Goal: Task Accomplishment & Management: Complete application form

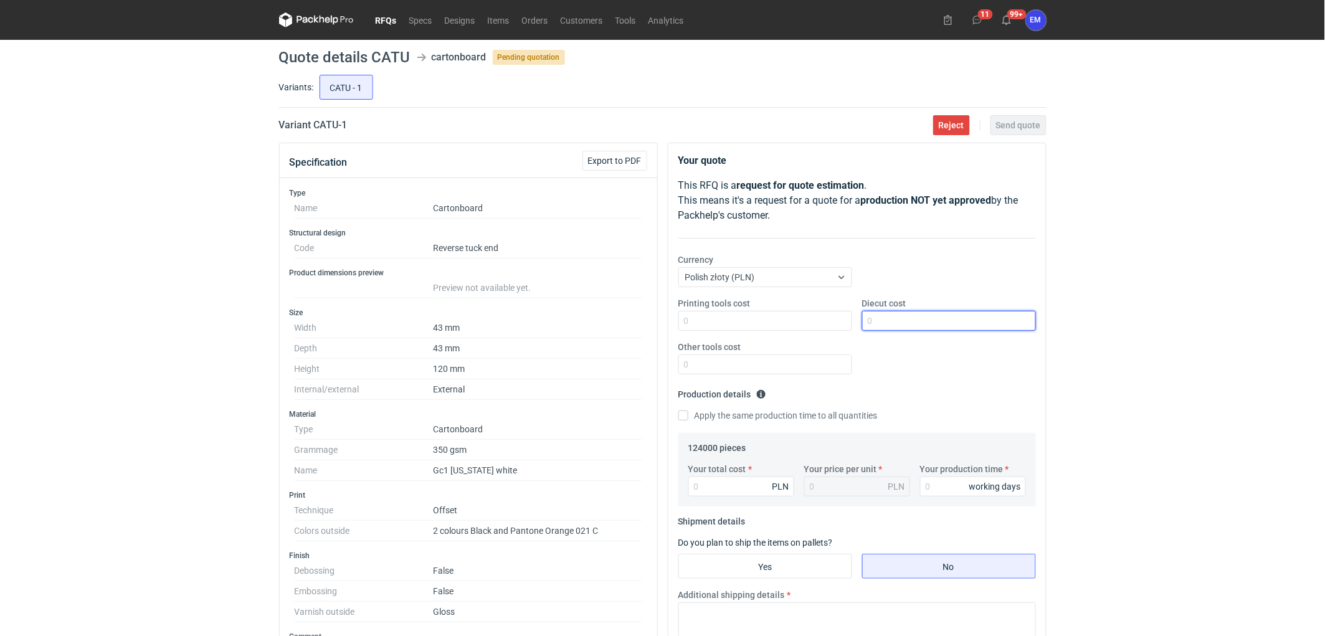
click at [924, 316] on input "Diecut cost" at bounding box center [949, 321] width 174 height 20
click at [899, 319] on input "Diecut cost" at bounding box center [949, 321] width 174 height 20
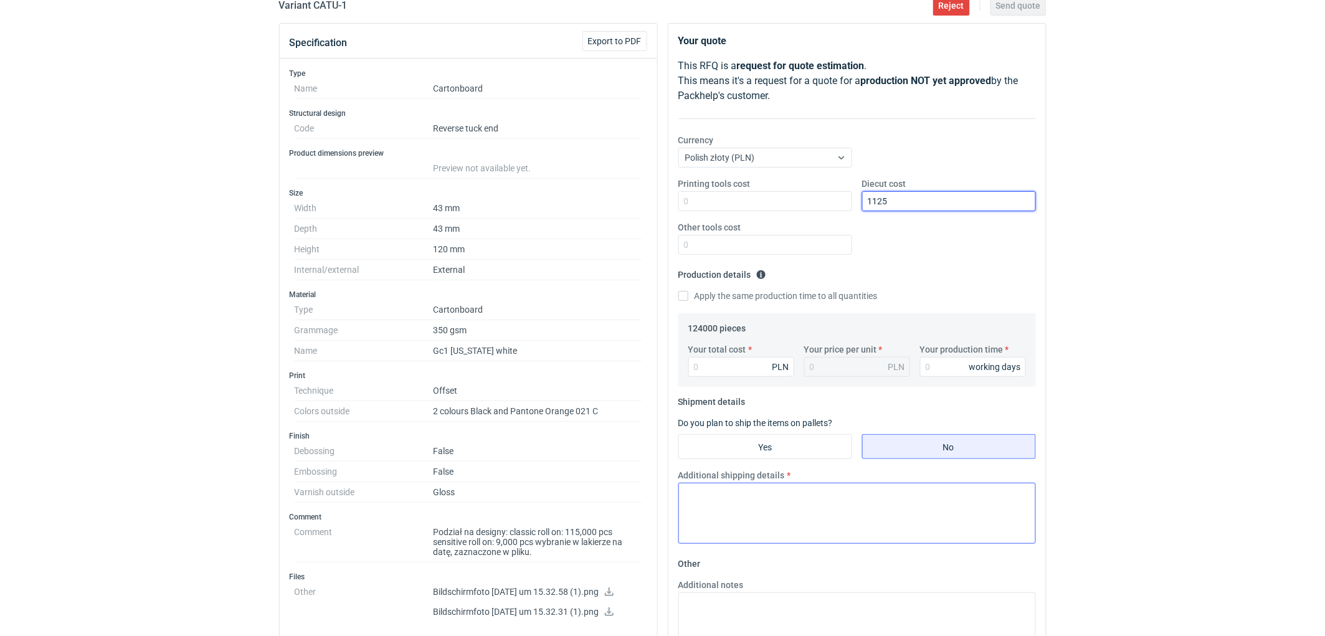
scroll to position [277, 0]
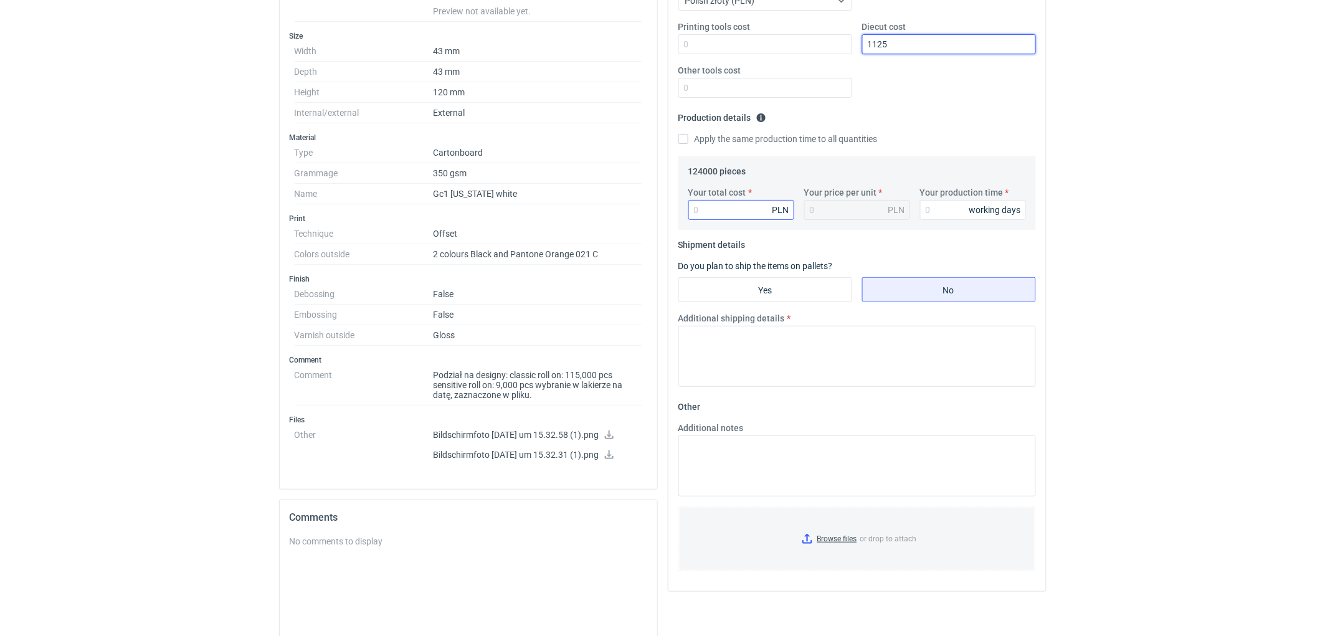
type input "1125"
click at [708, 211] on input "Your total cost" at bounding box center [741, 210] width 106 height 20
type input "10"
click at [943, 204] on input "Your production time" at bounding box center [973, 210] width 106 height 20
drag, startPoint x: 960, startPoint y: 214, endPoint x: 889, endPoint y: 216, distance: 71.0
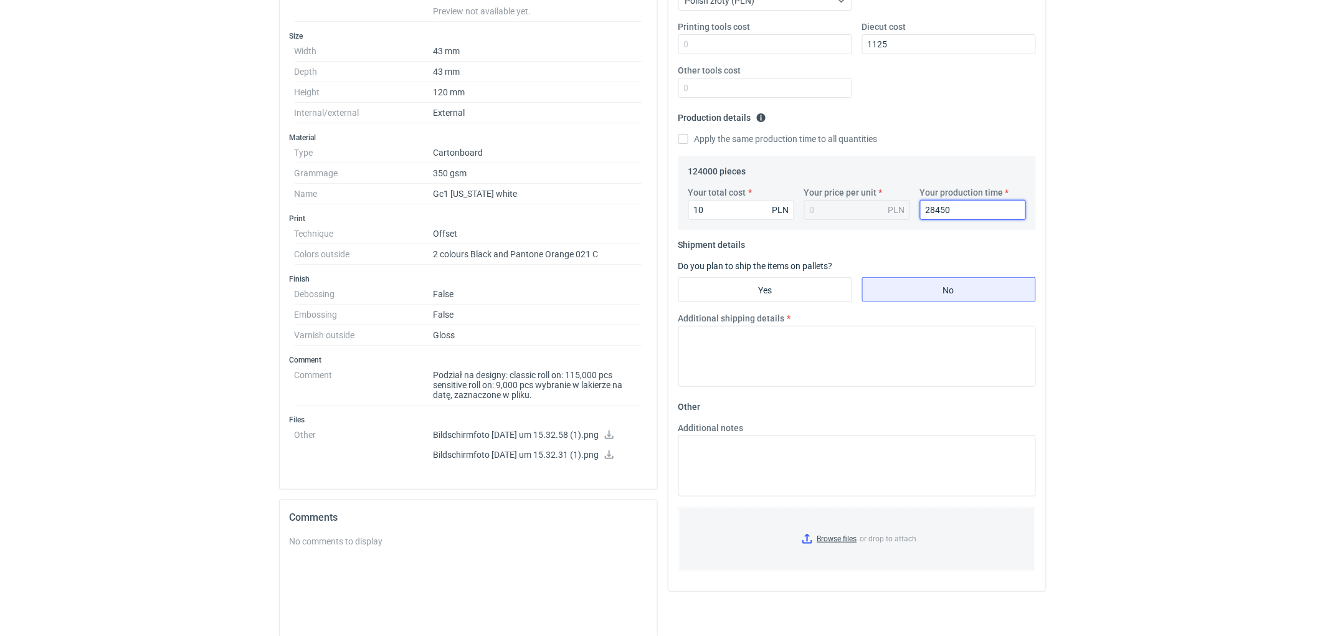
click at [889, 216] on div "Your total cost 10 PLN Your price per unit PLN Your production time 28450 worki…" at bounding box center [857, 208] width 348 height 44
type input "28450"
drag, startPoint x: 731, startPoint y: 212, endPoint x: 614, endPoint y: 215, distance: 116.5
click at [614, 215] on div "Specification Export to PDF Type Name Cartonboard Structural design Code Revers…" at bounding box center [662, 332] width 777 height 932
paste input "2845"
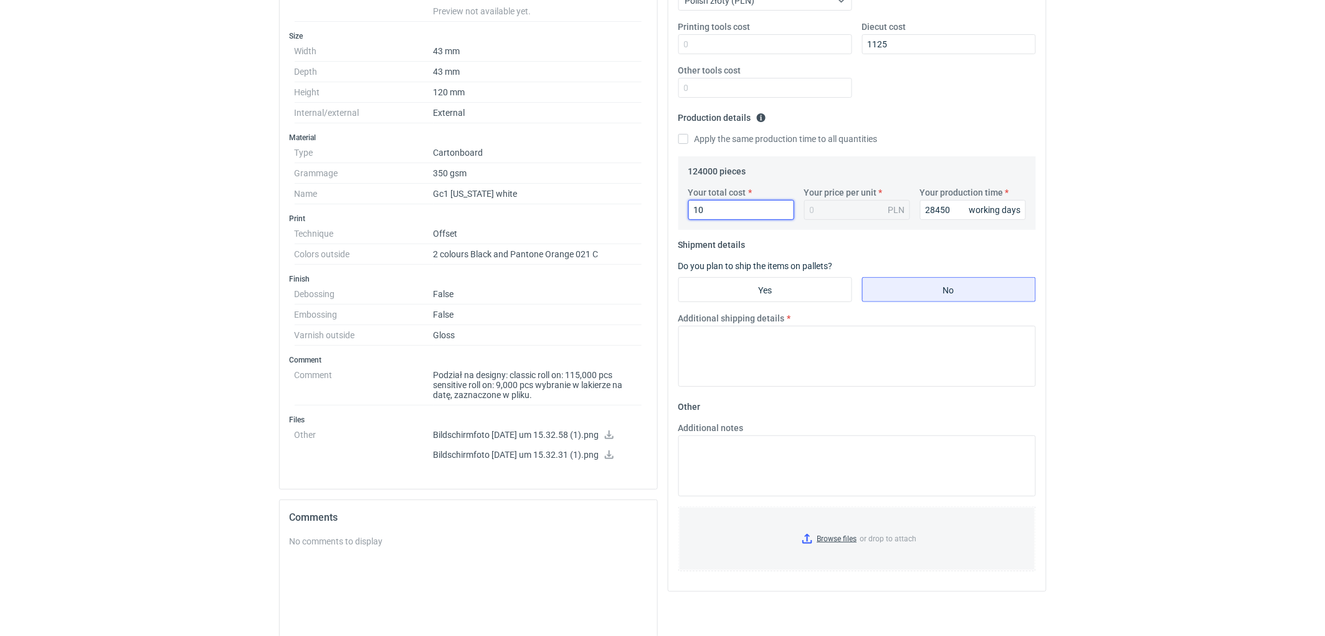
type input "28450"
type input "0.23"
type input "28450"
drag, startPoint x: 955, startPoint y: 203, endPoint x: 929, endPoint y: 199, distance: 26.4
click at [826, 219] on div "Your total cost 28450 PLN Your price per unit 0.23 PLN Your production time 284…" at bounding box center [857, 208] width 348 height 44
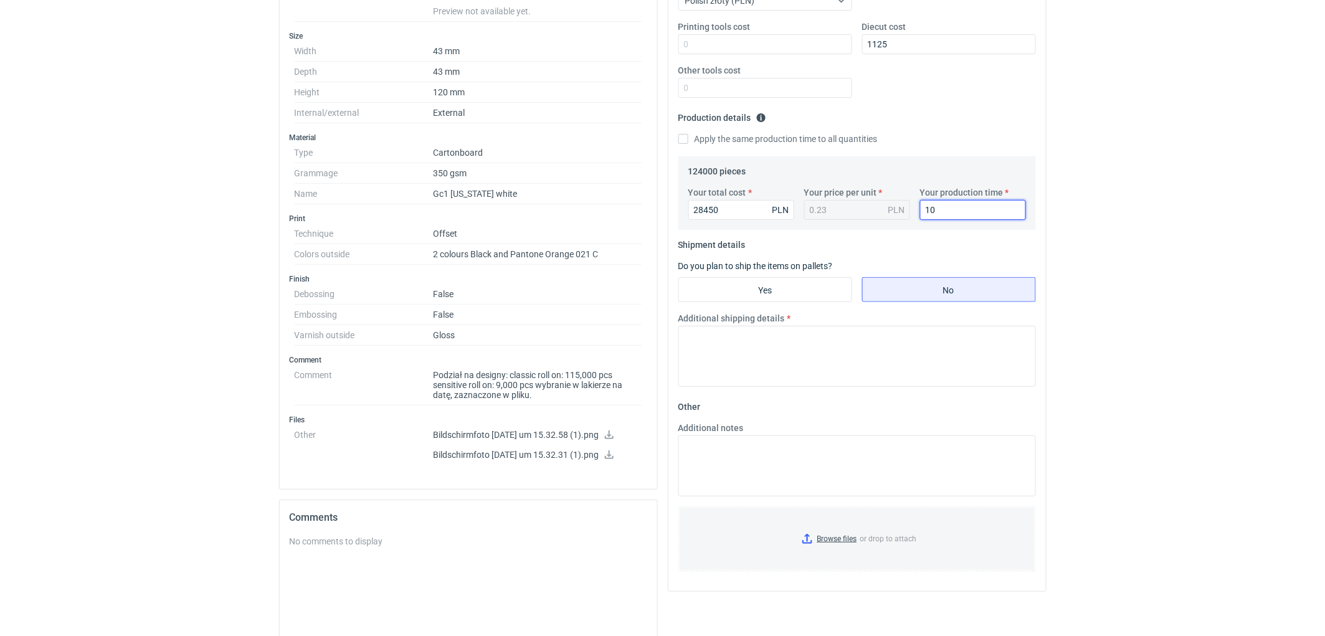
type input "10"
click at [1247, 229] on div "RFQs Specs Designs Items Orders Customers Tools Analytics 11 99+ EM [PERSON_NAM…" at bounding box center [662, 41] width 1325 height 636
click at [742, 356] on textarea "Additional shipping details" at bounding box center [856, 356] width 357 height 61
click at [777, 338] on textarea "Wstepnie zakładamy natsepujące pakowanie -" at bounding box center [856, 356] width 357 height 61
click at [881, 339] on textarea "Wstepnie zakładamy nastepujące pakowanie -" at bounding box center [856, 356] width 357 height 61
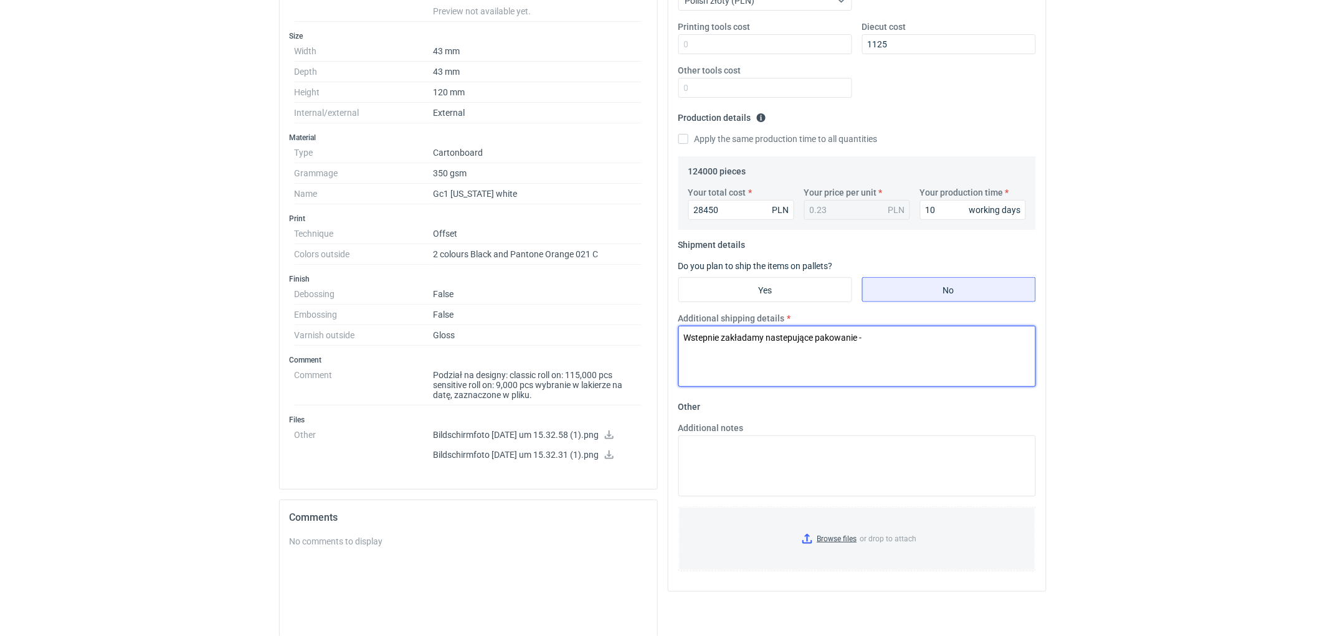
click at [938, 337] on textarea "Wstepnie zakładamy nastepujące pakowanie -" at bounding box center [856, 356] width 357 height 61
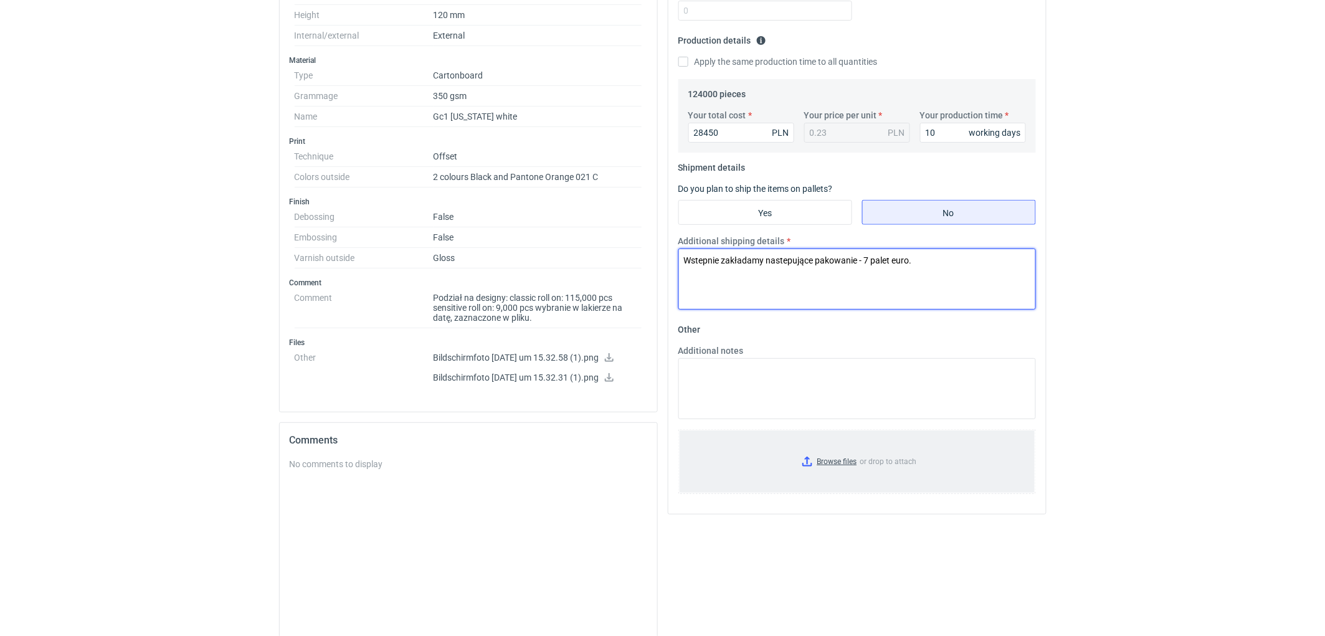
scroll to position [415, 0]
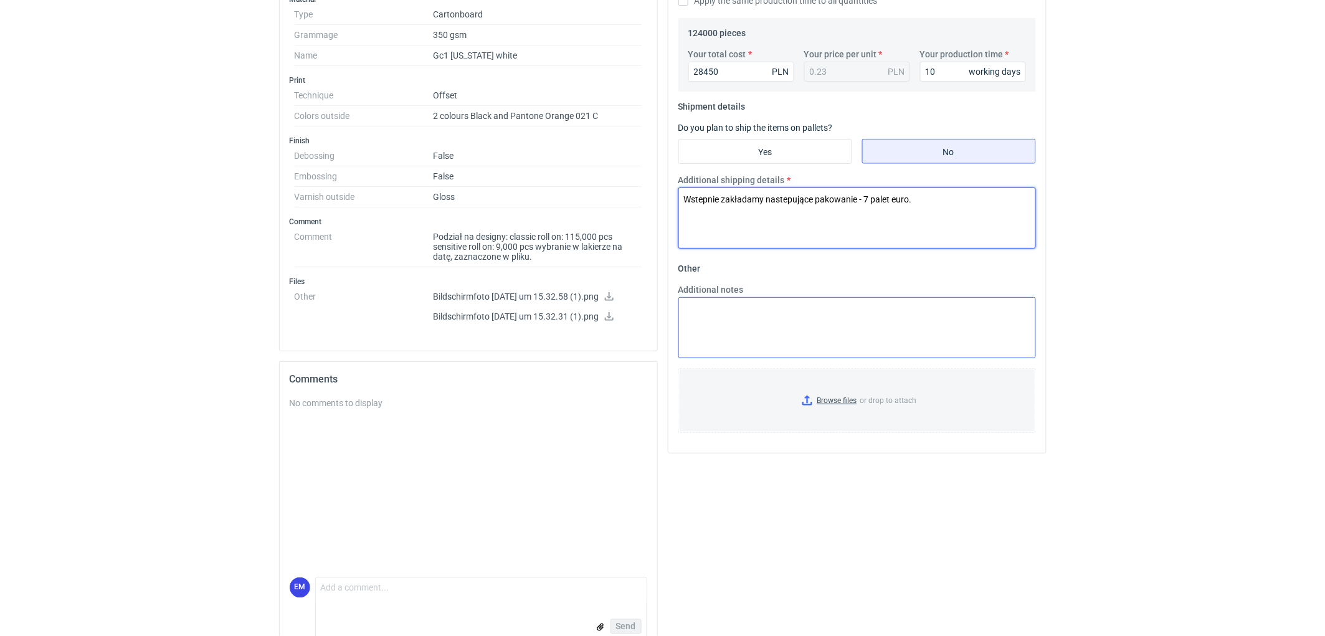
type textarea "Wstepnie zakładamy nastepujące pakowanie - 7 palet euro."
click at [769, 332] on textarea "Additional notes" at bounding box center [856, 327] width 357 height 61
click at [785, 326] on textarea "Additional notes" at bounding box center [856, 327] width 357 height 61
click at [780, 313] on textarea "KO 2833/2025. Oferta ważna 4 tygodnie." at bounding box center [856, 327] width 357 height 61
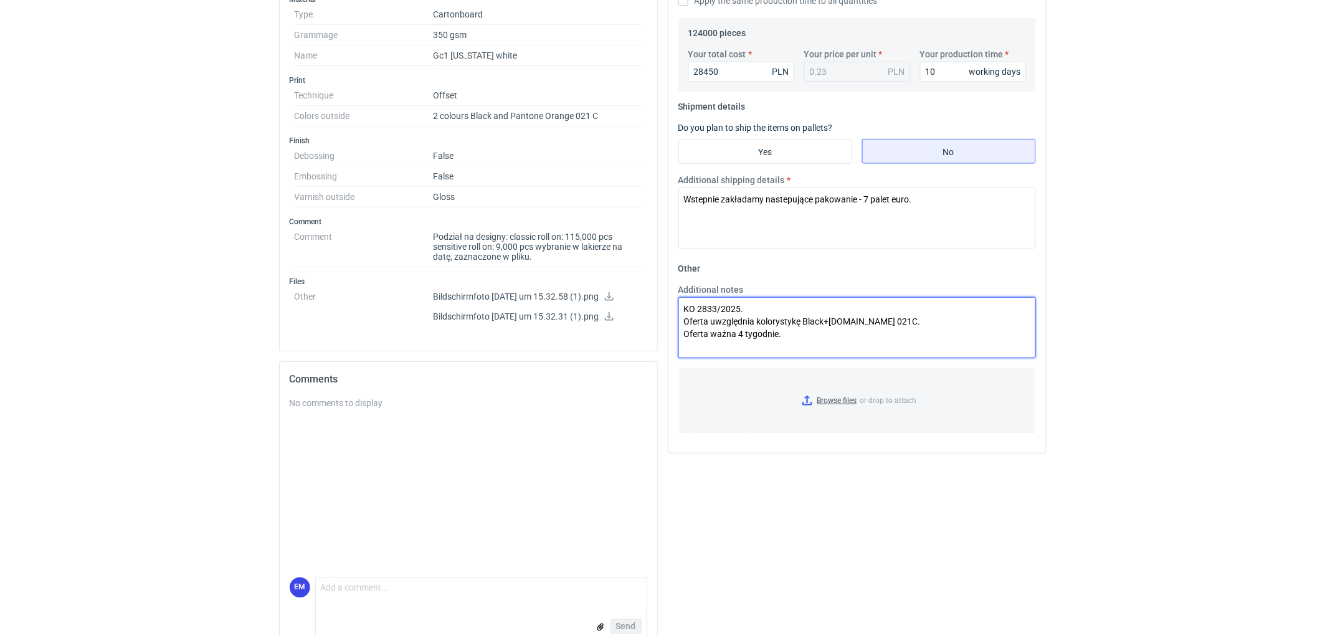
type textarea "KO 2833/2025. Oferta uwzględnia kolorystykę Black+[DOMAIN_NAME] 021C. Oferta wa…"
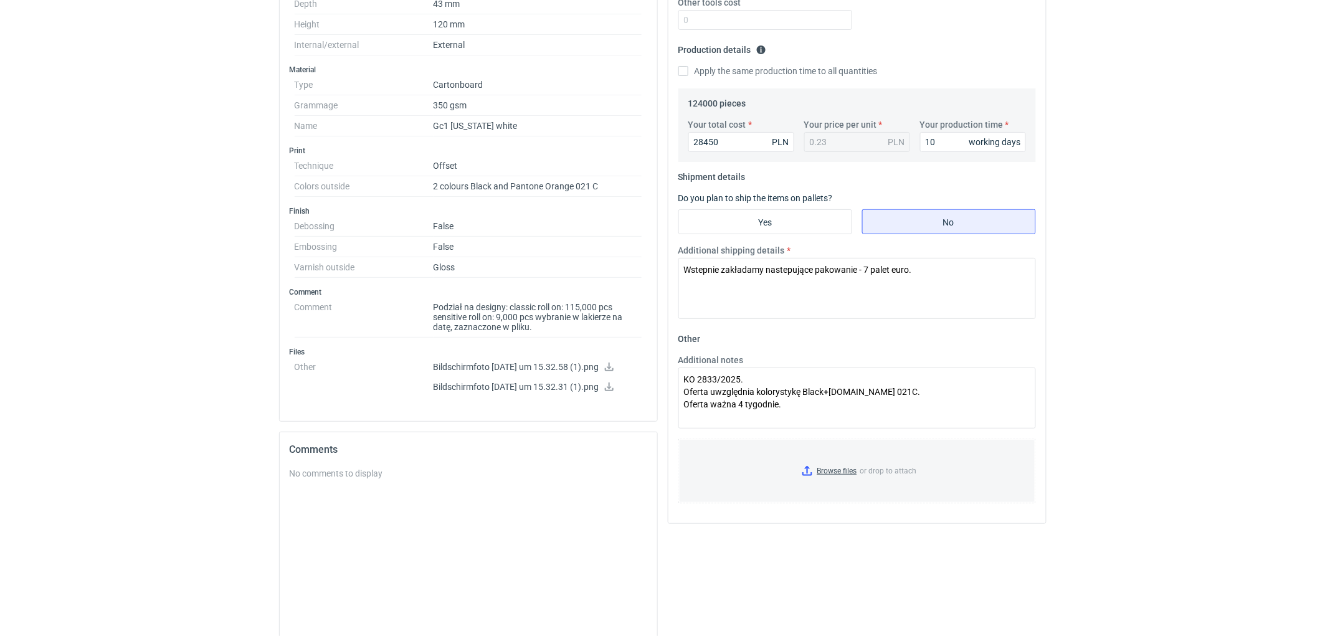
scroll to position [277, 0]
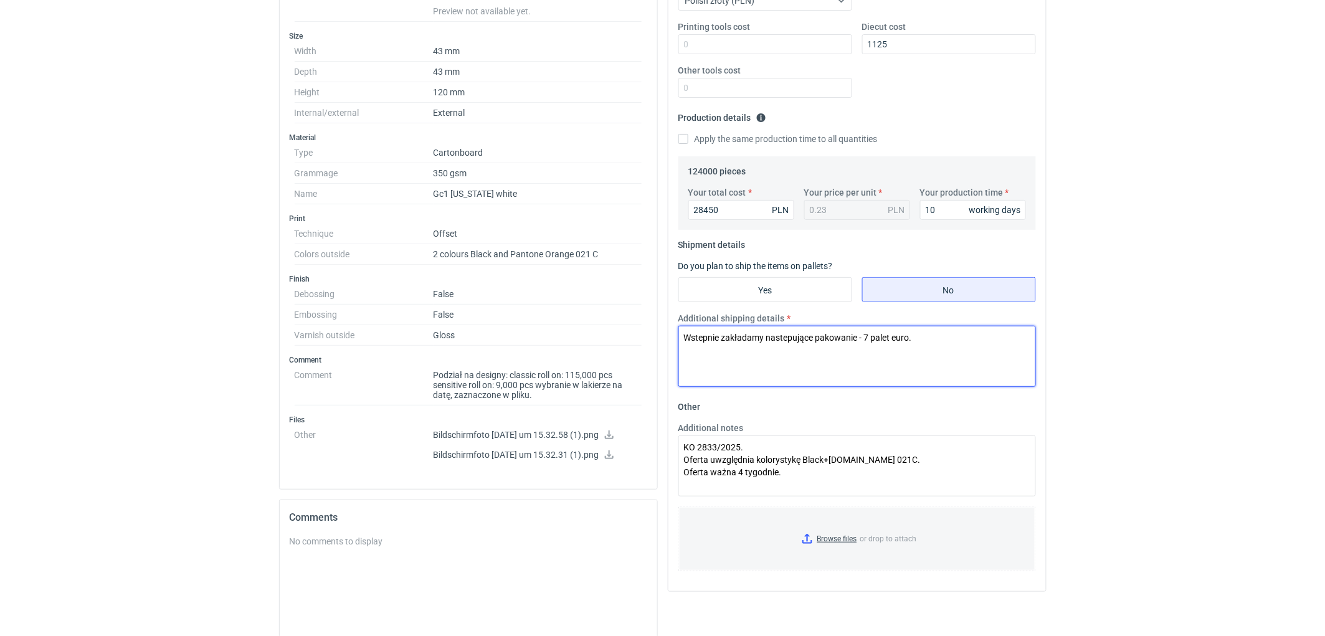
click at [933, 344] on textarea "Wstepnie zakładamy nastepujące pakowanie - 7 palet euro." at bounding box center [856, 356] width 357 height 61
click at [1122, 359] on html "RFQs Specs Designs Items Orders Customers Tools Analytics 11 99+ EM [PERSON_NAM…" at bounding box center [662, 41] width 1325 height 636
click at [1280, 359] on html "RFQs Specs Designs Items Orders Customers Tools Analytics 11 99+ EM [PERSON_NAM…" at bounding box center [662, 41] width 1325 height 636
click at [988, 336] on textarea "Wstepnie zakładamy nastepujące pakowanie - 7 palet euro." at bounding box center [856, 356] width 357 height 61
click at [1242, 346] on div "RFQs Specs Designs Items Orders Customers Tools Analytics 11 99+ EM [PERSON_NAM…" at bounding box center [662, 41] width 1325 height 636
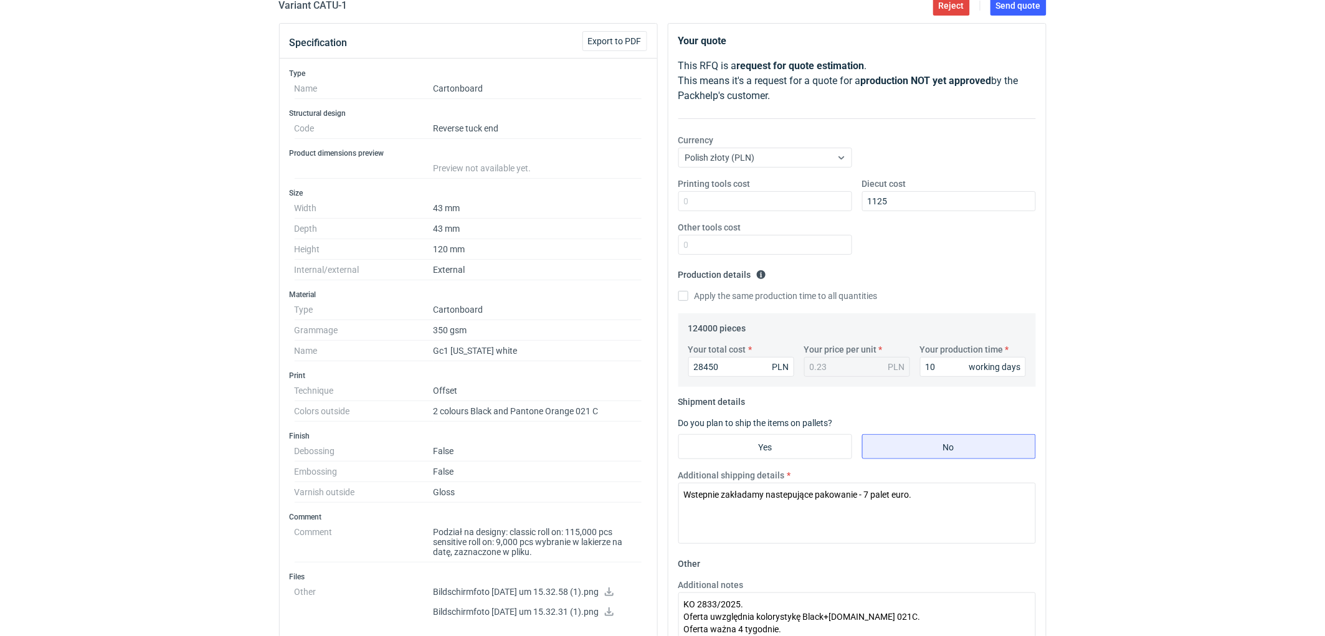
scroll to position [0, 0]
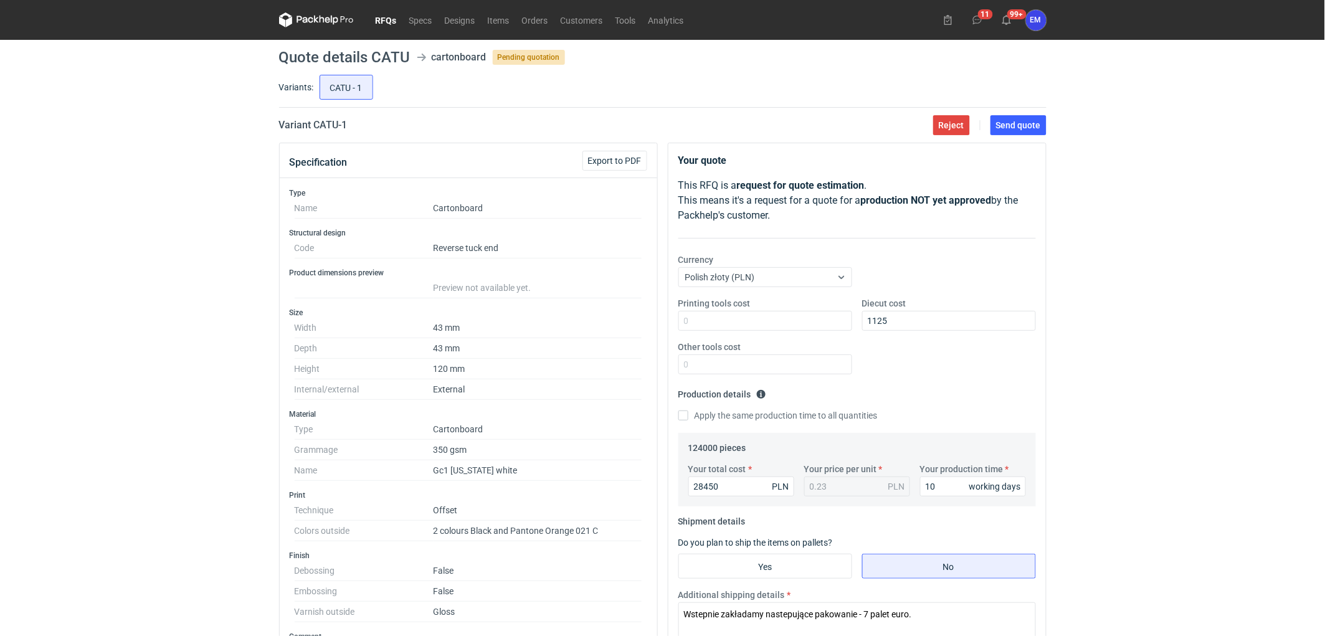
click at [1119, 344] on div "RFQs Specs Designs Items Orders Customers Tools Analytics 11 99+ EM [PERSON_NAM…" at bounding box center [662, 318] width 1325 height 636
click at [1261, 366] on div "RFQs Specs Designs Items Orders Customers Tools Analytics 11 99+ EM [PERSON_NAM…" at bounding box center [662, 318] width 1325 height 636
click at [1188, 450] on div "RFQs Specs Designs Items Orders Customers Tools Analytics 11 99+ EM [PERSON_NAM…" at bounding box center [662, 318] width 1325 height 636
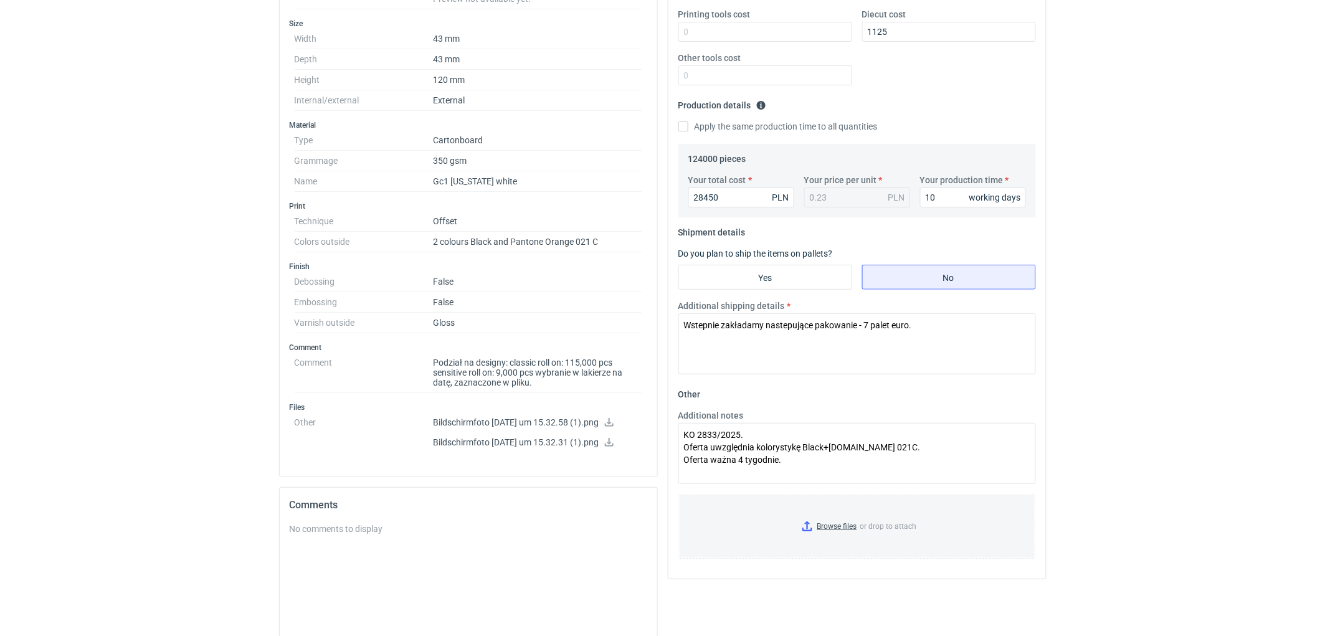
scroll to position [346, 0]
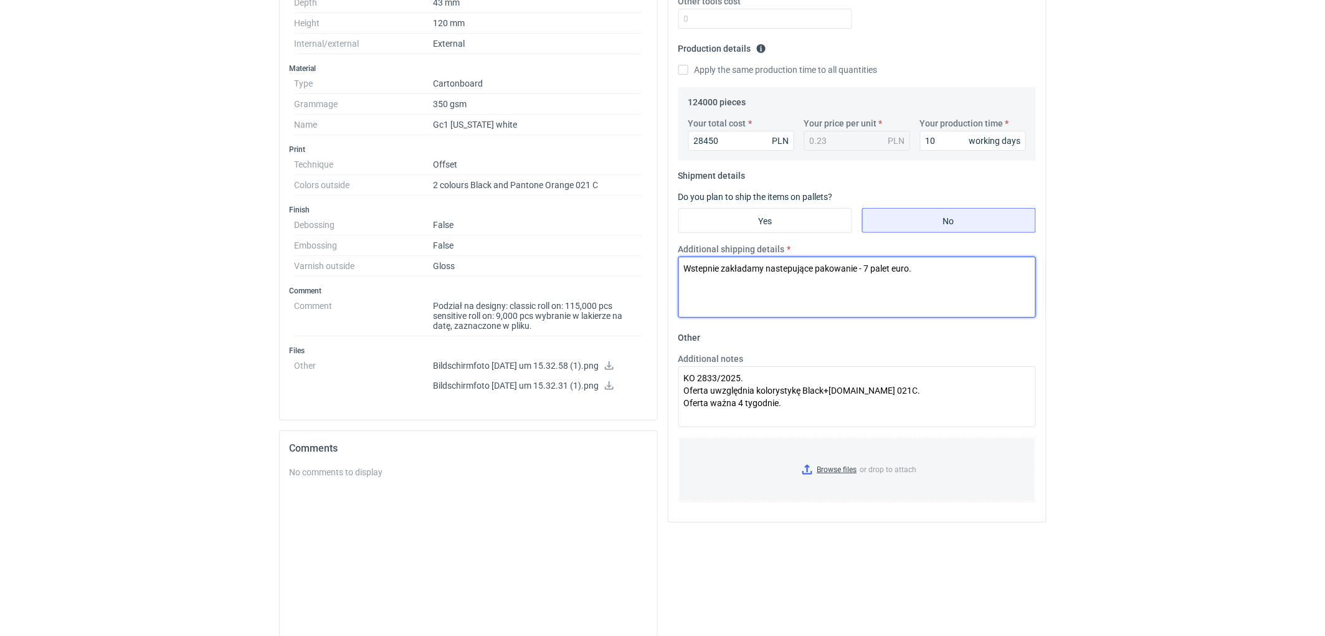
click at [701, 268] on textarea "Wstepnie zakładamy nastepujące pakowanie - 7 palet euro." at bounding box center [856, 287] width 357 height 61
type textarea "Wstępnie zakładamy nastepujące pakowanie - 7 palet euro."
click at [914, 400] on textarea "KO 2833/2025. Oferta uwzględnia kolorystykę Black+[DOMAIN_NAME] 021C. Oferta wa…" at bounding box center [856, 396] width 357 height 61
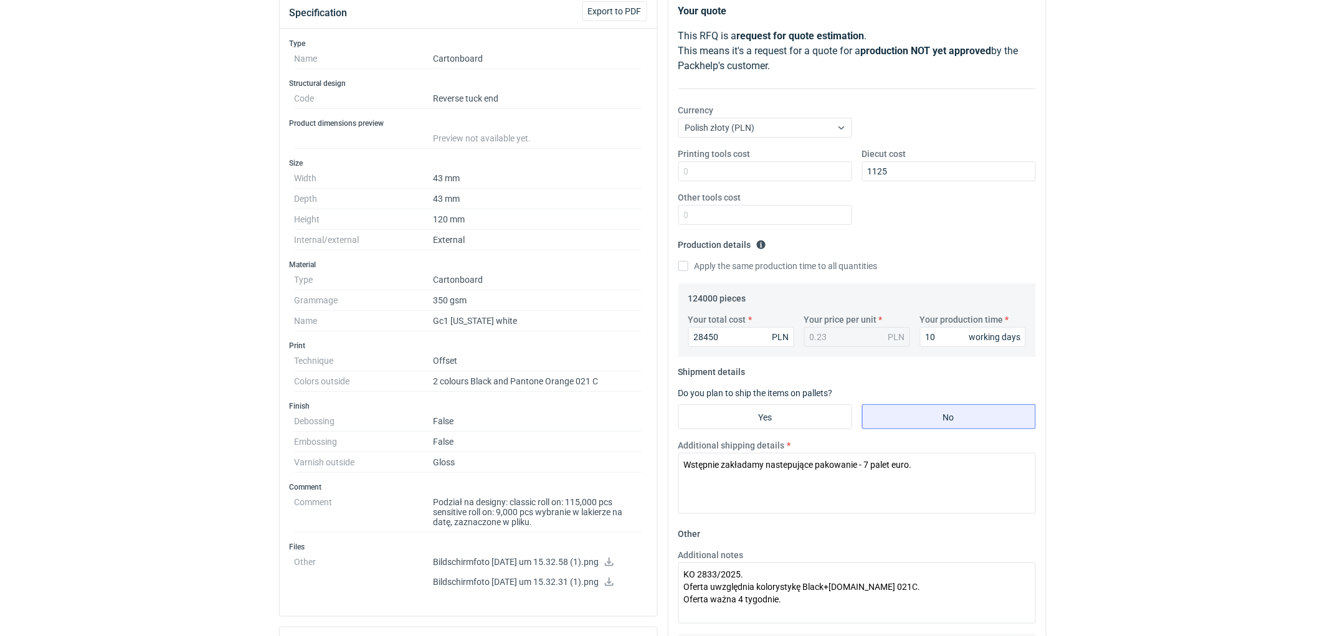
scroll to position [277, 0]
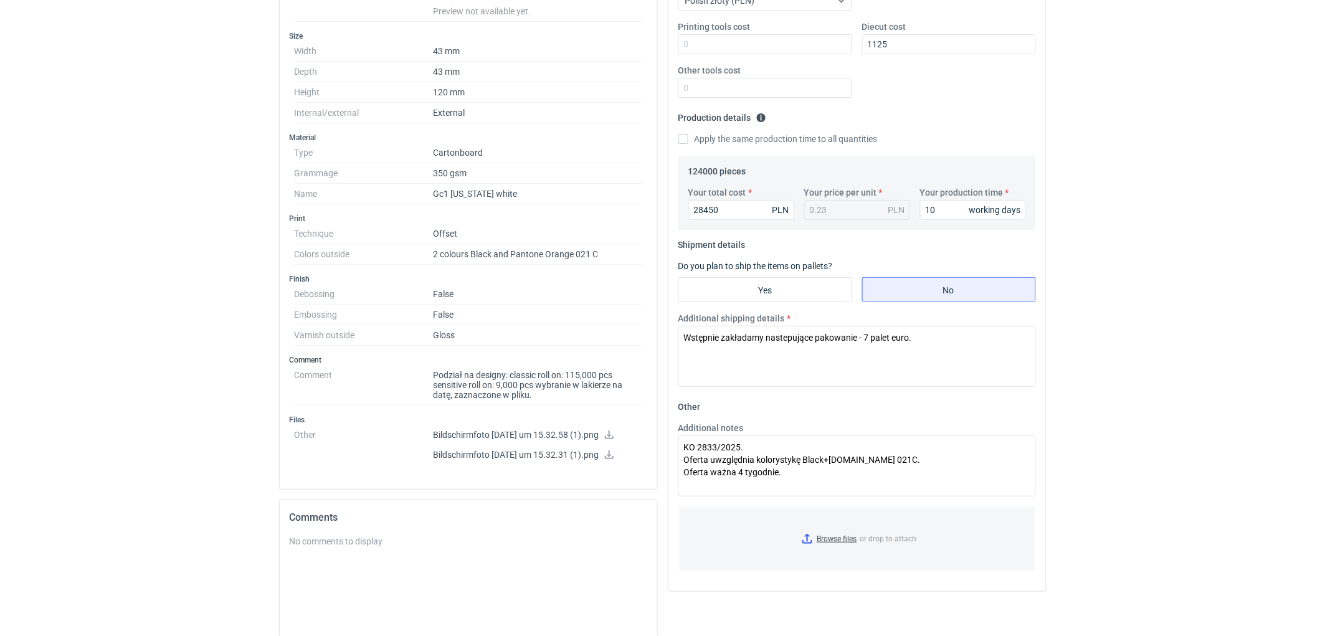
click at [1165, 280] on div "RFQs Specs Designs Items Orders Customers Tools Analytics 11 99+ EM [PERSON_NAM…" at bounding box center [662, 41] width 1325 height 636
click at [1170, 254] on div "RFQs Specs Designs Items Orders Customers Tools Analytics 11 99+ EM [PERSON_NAM…" at bounding box center [662, 41] width 1325 height 636
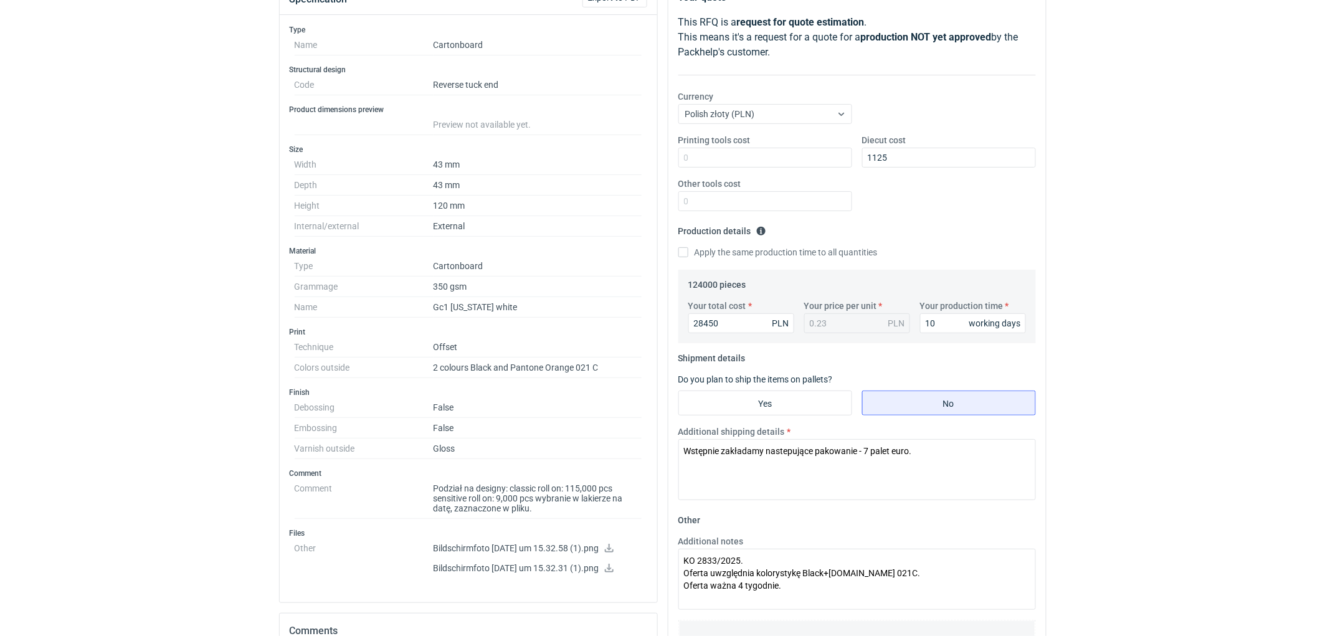
scroll to position [138, 0]
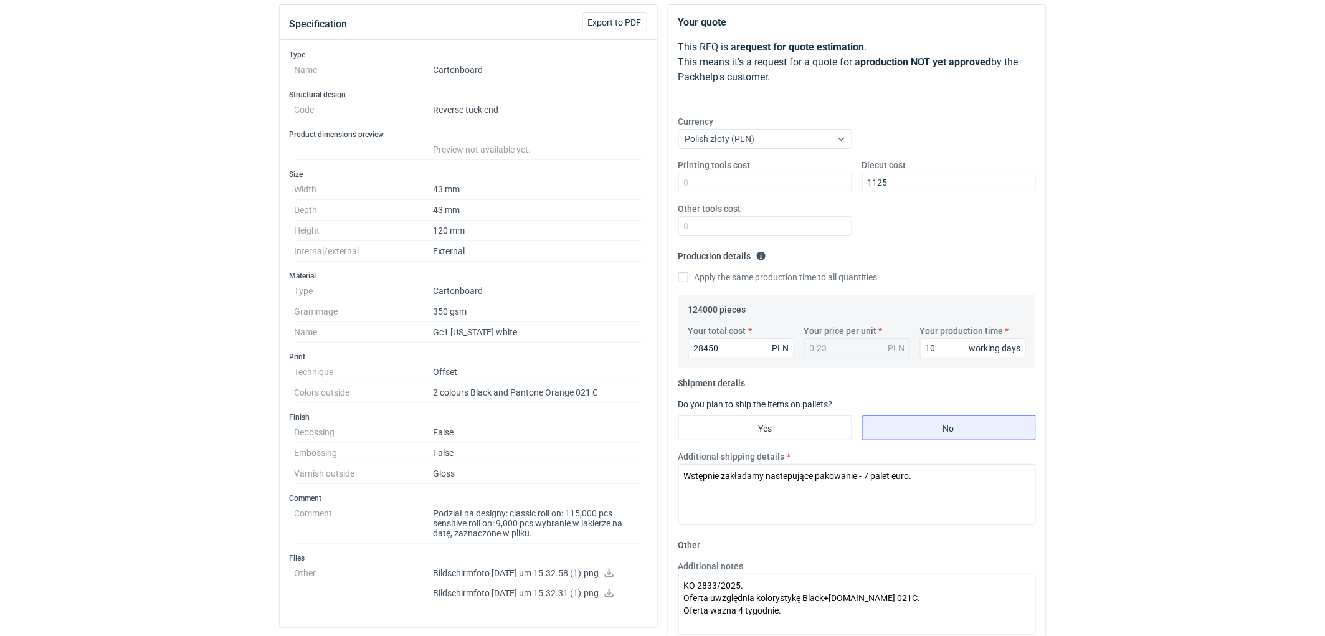
click at [1179, 223] on div "RFQs Specs Designs Items Orders Customers Tools Analytics 11 99+ EM [PERSON_NAM…" at bounding box center [662, 180] width 1325 height 636
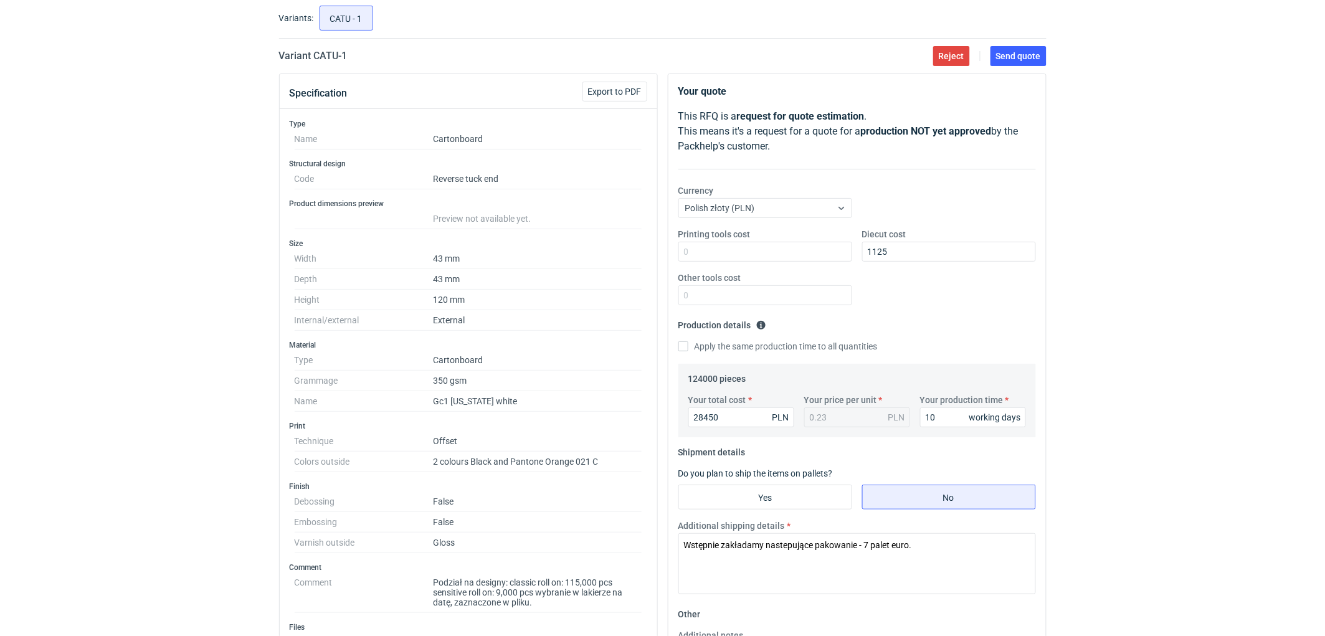
drag, startPoint x: 1137, startPoint y: 200, endPoint x: 1095, endPoint y: 223, distance: 48.2
click at [1137, 200] on div "RFQs Specs Designs Items Orders Customers Tools Analytics 11 99+ EM [PERSON_NAM…" at bounding box center [662, 249] width 1325 height 636
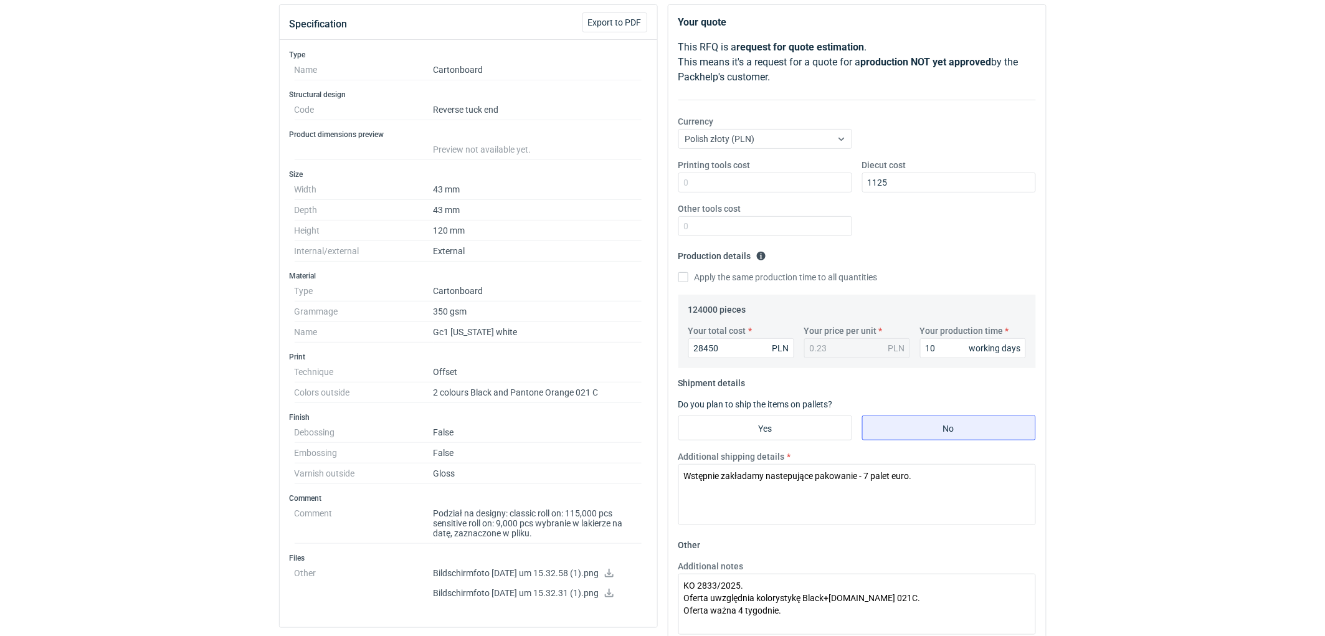
scroll to position [207, 0]
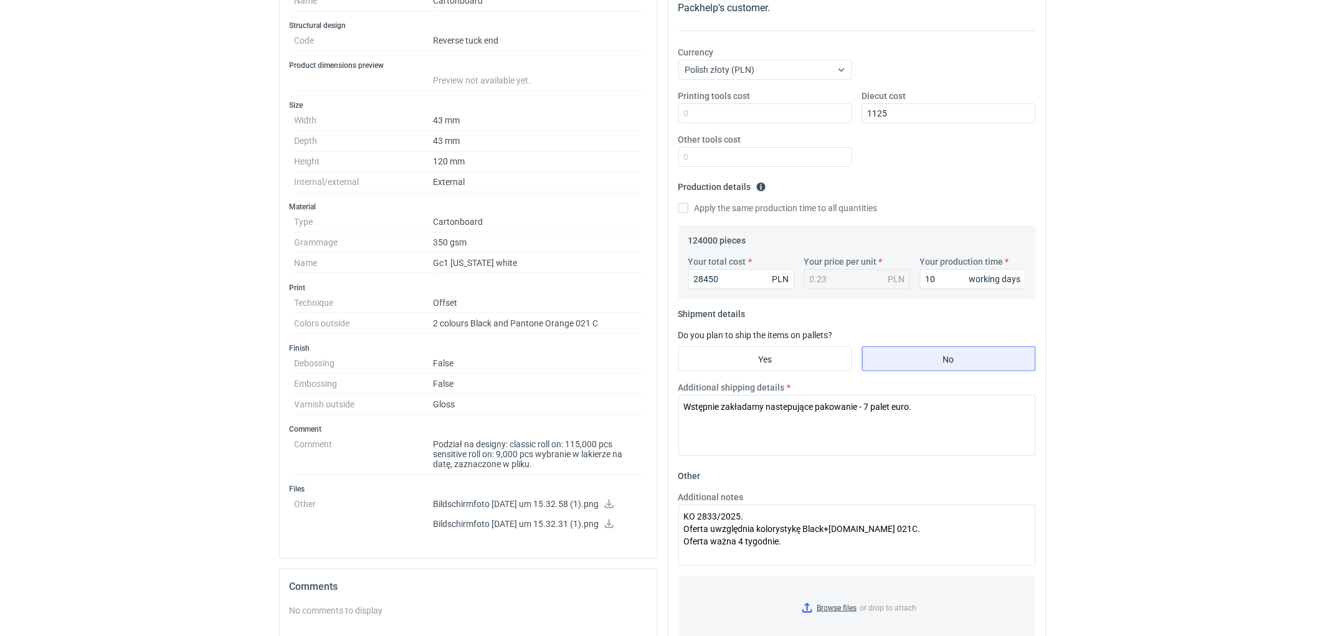
click at [1123, 166] on div "RFQs Specs Designs Items Orders Customers Tools Analytics 11 99+ EM [PERSON_NAM…" at bounding box center [662, 111] width 1325 height 636
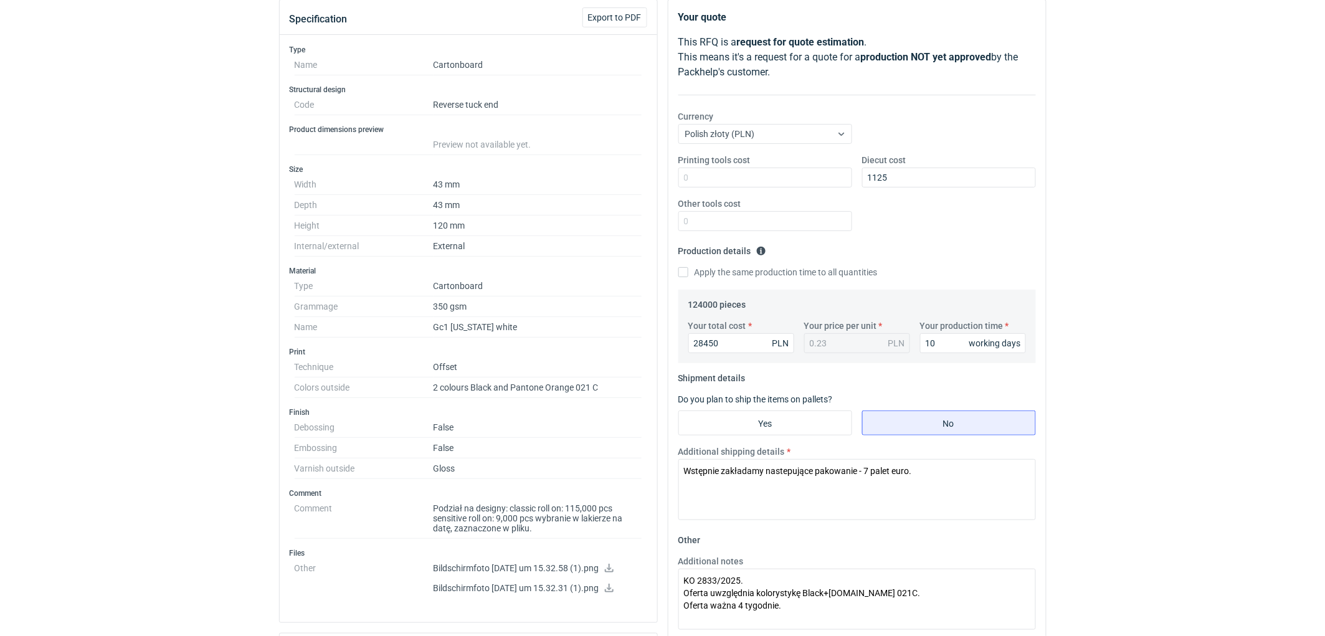
scroll to position [415, 0]
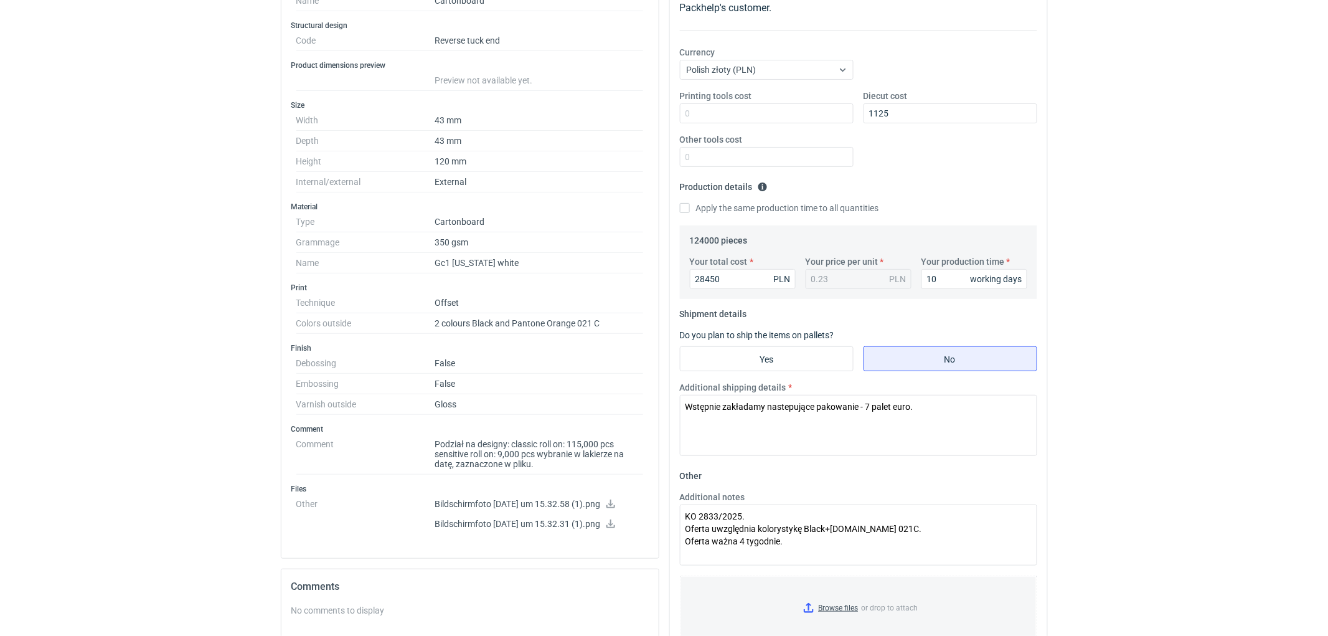
scroll to position [0, 0]
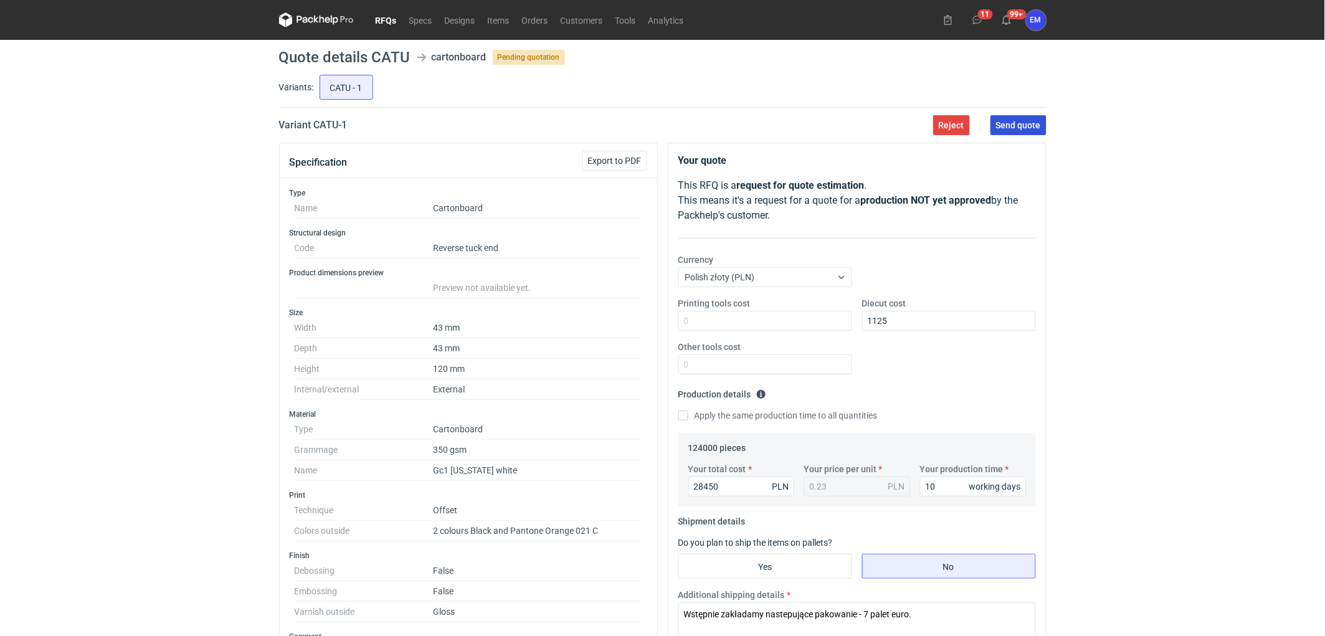
click at [1029, 131] on button "Send quote" at bounding box center [1018, 125] width 56 height 20
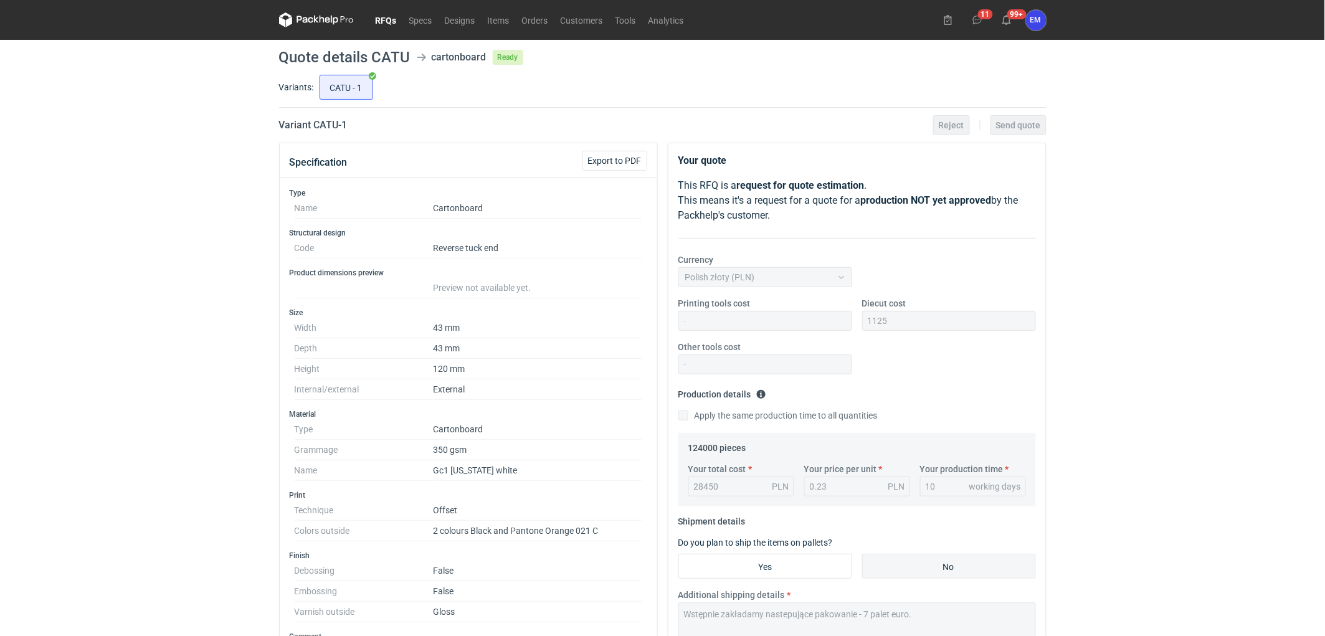
click at [397, 17] on link "RFQs" at bounding box center [386, 19] width 34 height 15
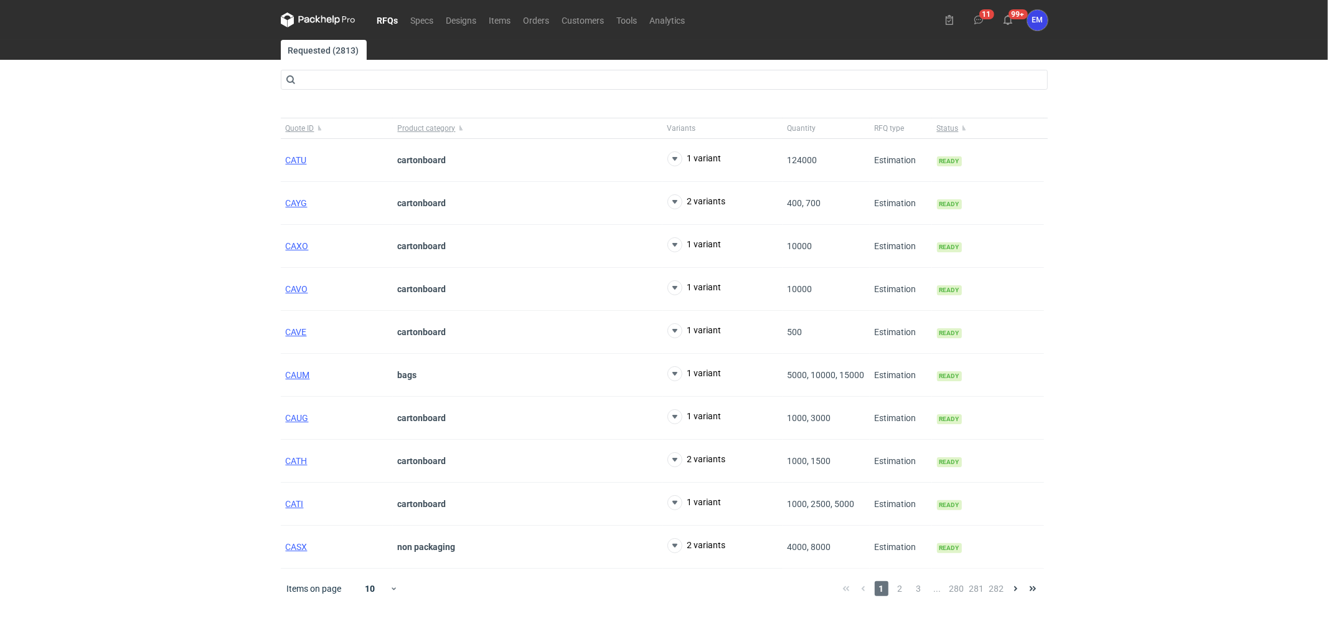
click at [145, 200] on div "RFQs Specs Designs Items Orders Customers Tools Analytics 11 99+ EM [PERSON_NAM…" at bounding box center [664, 318] width 1328 height 636
